Goal: Information Seeking & Learning: Learn about a topic

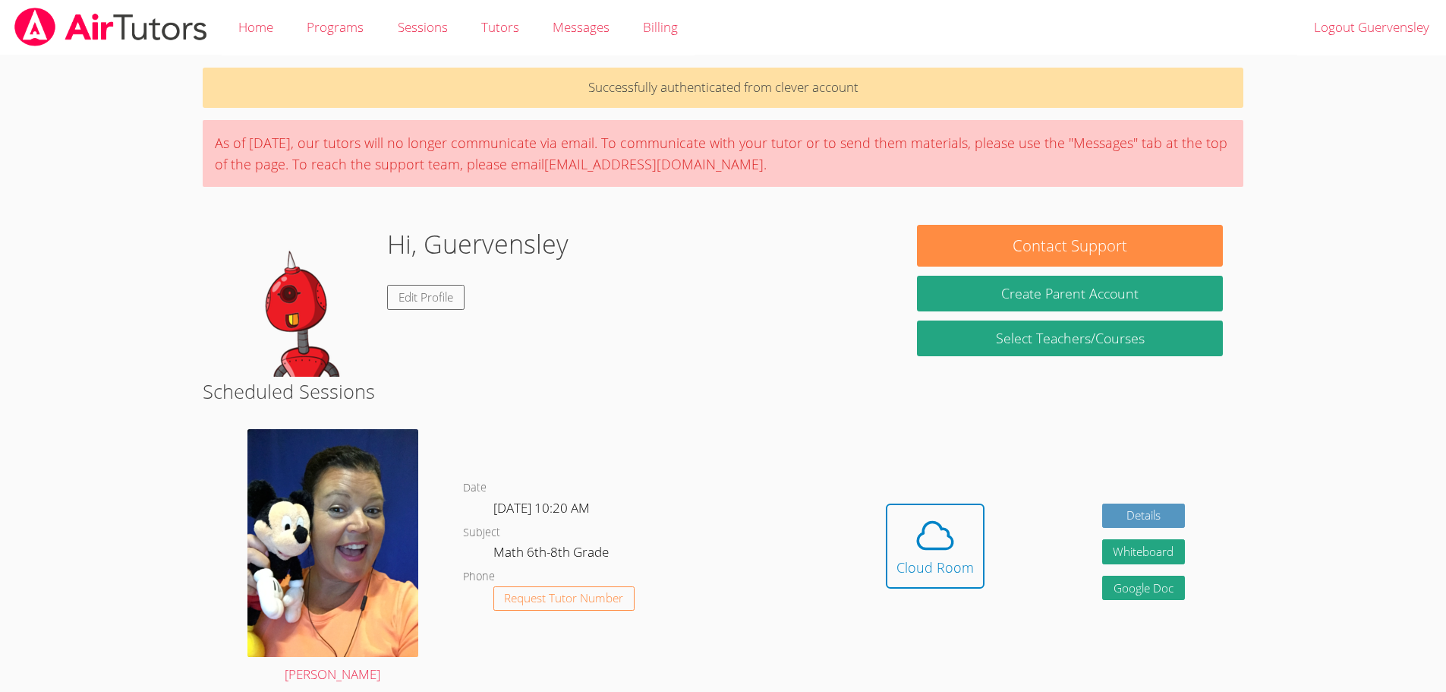
click at [951, 594] on link "Cloud Room" at bounding box center [935, 551] width 99 height 96
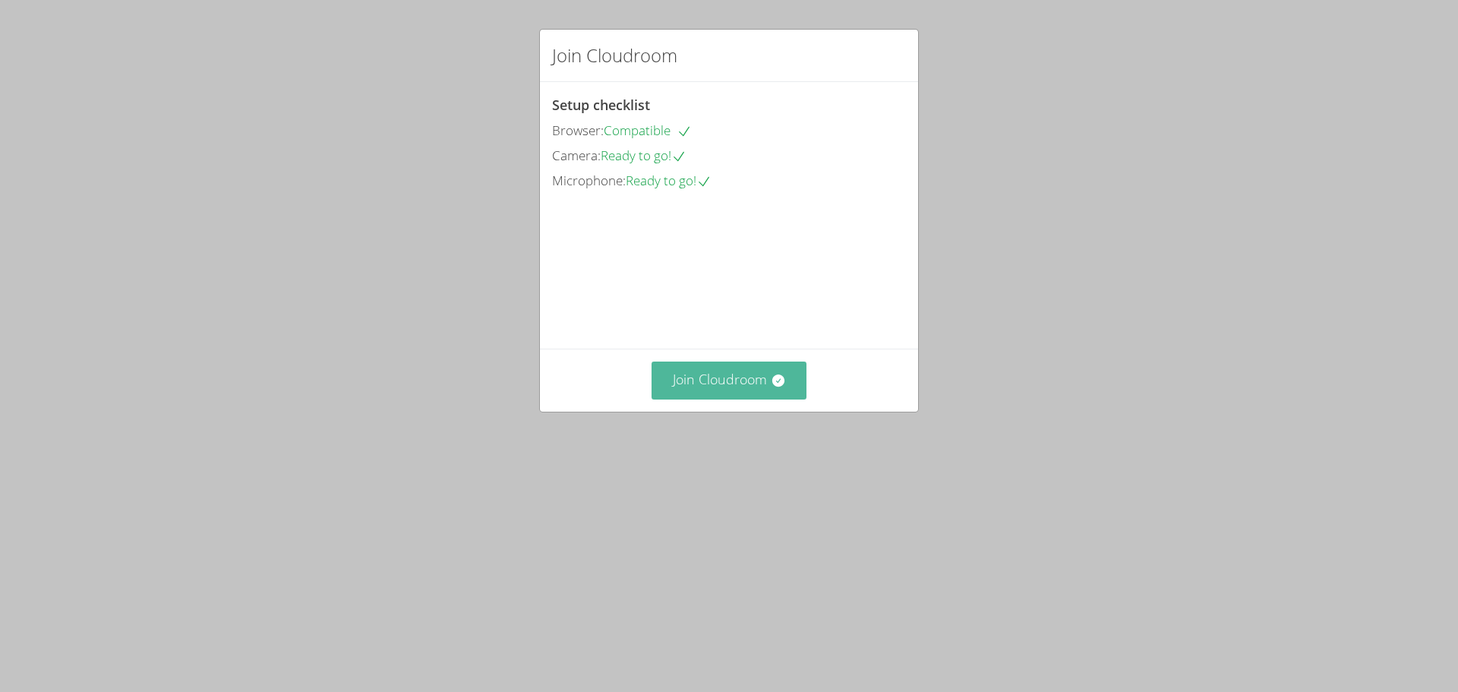
click at [724, 399] on button "Join Cloudroom" at bounding box center [729, 379] width 156 height 37
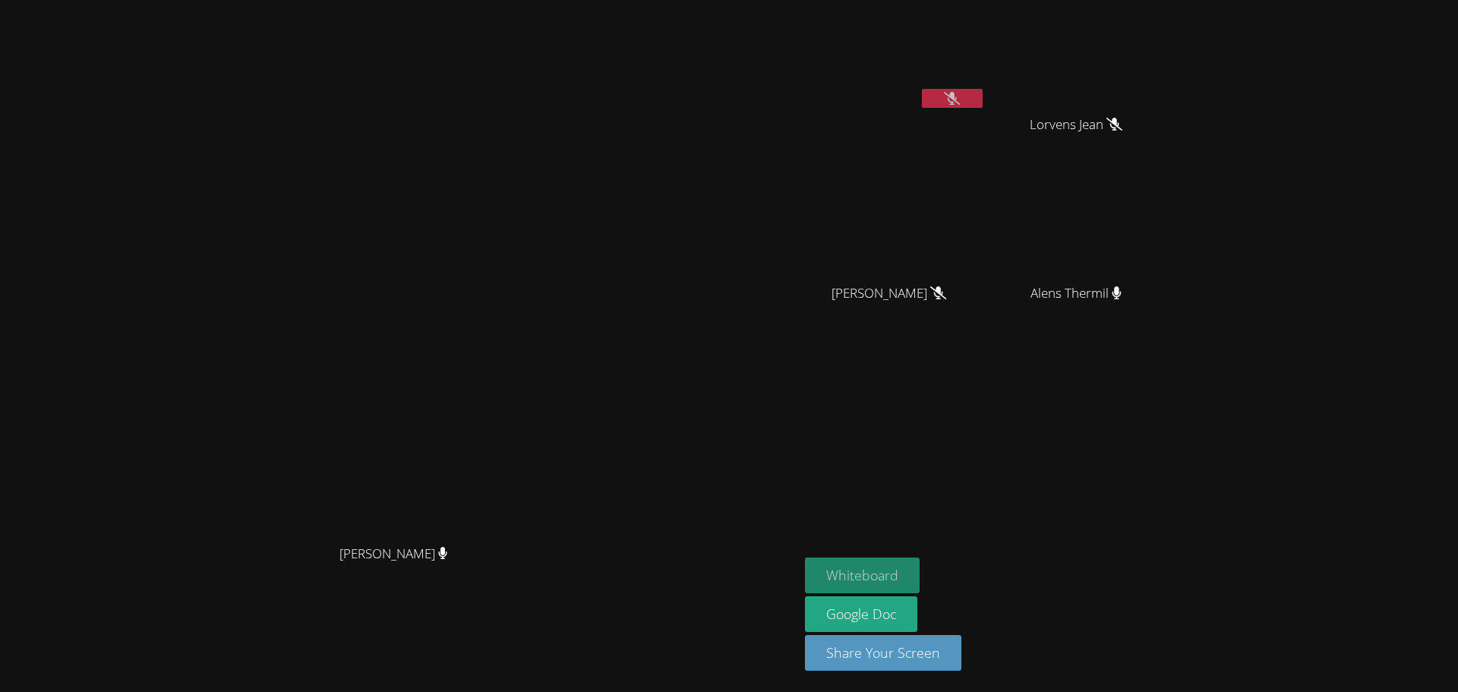
click at [919, 574] on button "Whiteboard" at bounding box center [862, 575] width 115 height 36
click at [1172, 372] on div "Guervensley Charles Lorvens Jean Lorvens Jean Kayla Villarson Kayla Villarson S…" at bounding box center [988, 256] width 367 height 500
click at [919, 572] on button "Whiteboard" at bounding box center [862, 575] width 115 height 36
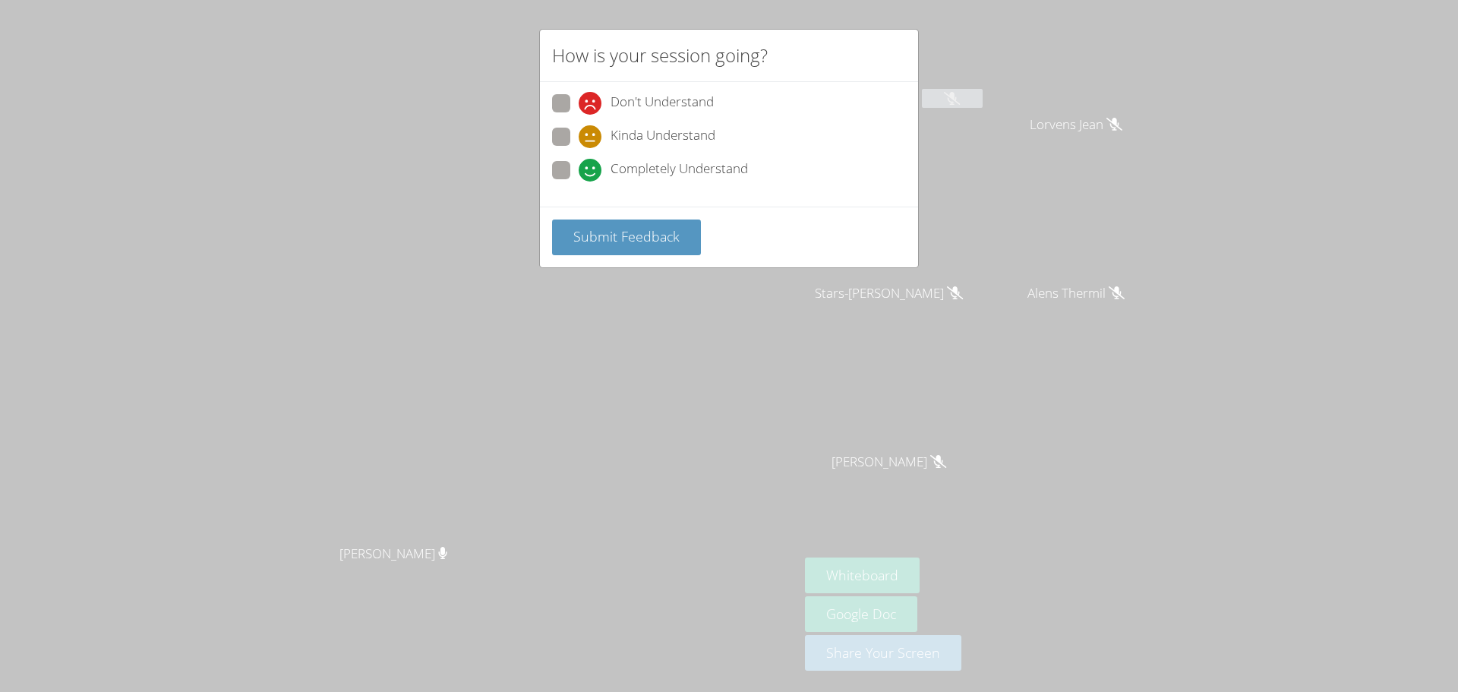
click at [579, 115] on span at bounding box center [579, 115] width 0 height 0
click at [579, 102] on input "Don't Understand" at bounding box center [585, 100] width 13 height 13
radio input "true"
click at [648, 230] on span "Submit Feedback" at bounding box center [626, 236] width 106 height 18
